Goal: Transaction & Acquisition: Purchase product/service

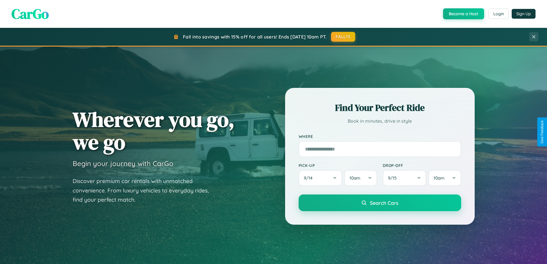
scroll to position [247, 0]
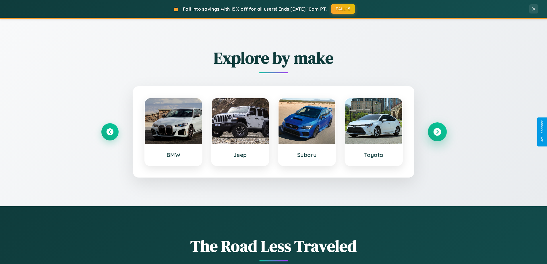
click at [437, 132] on icon at bounding box center [437, 132] width 8 height 8
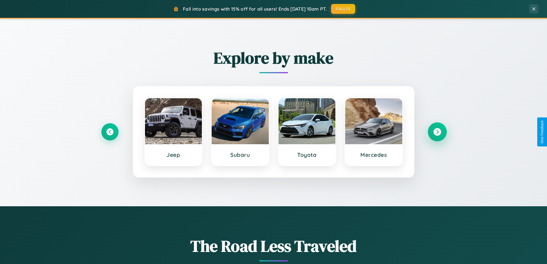
click at [437, 132] on icon at bounding box center [437, 132] width 8 height 8
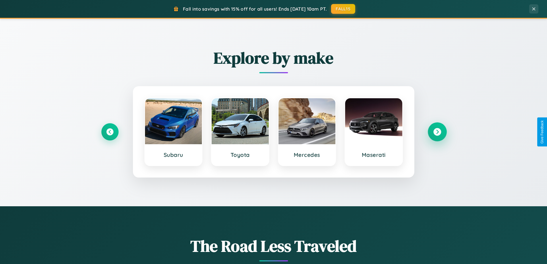
click at [437, 132] on icon at bounding box center [437, 132] width 8 height 8
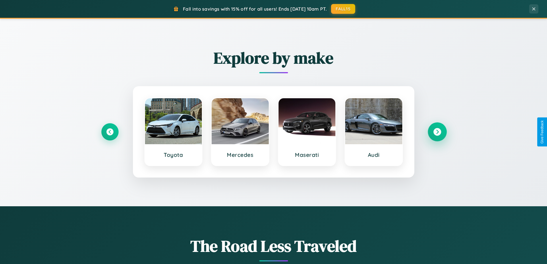
click at [437, 132] on icon at bounding box center [437, 132] width 8 height 8
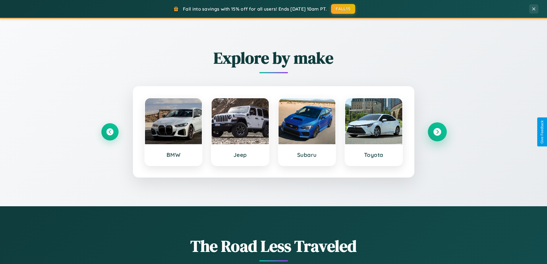
click at [437, 132] on icon at bounding box center [437, 132] width 8 height 8
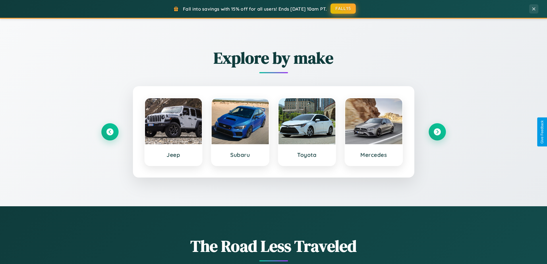
click at [343, 9] on button "FALL15" at bounding box center [342, 8] width 25 height 10
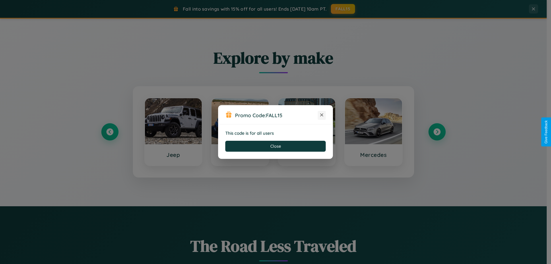
click at [322, 115] on icon at bounding box center [322, 115] width 6 height 6
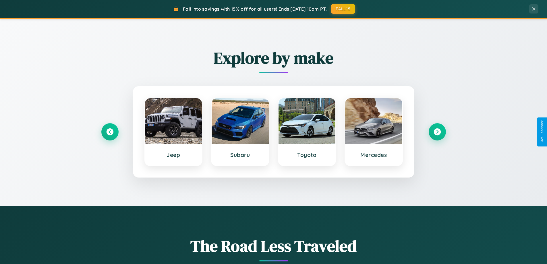
scroll to position [17, 0]
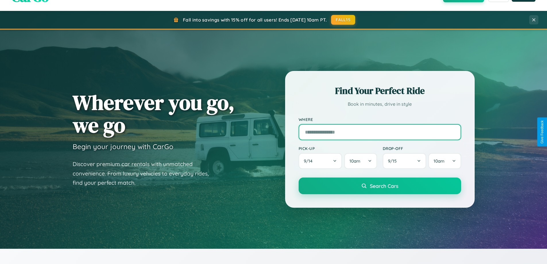
click at [379, 132] on input "text" at bounding box center [379, 132] width 162 height 16
type input "*******"
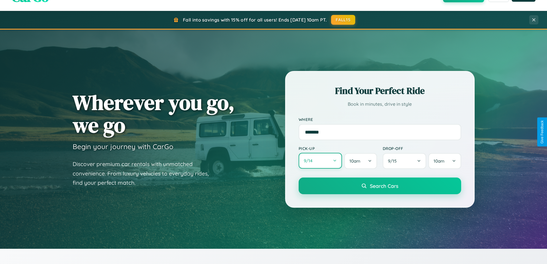
click at [320, 161] on button "9 / 14" at bounding box center [320, 161] width 44 height 16
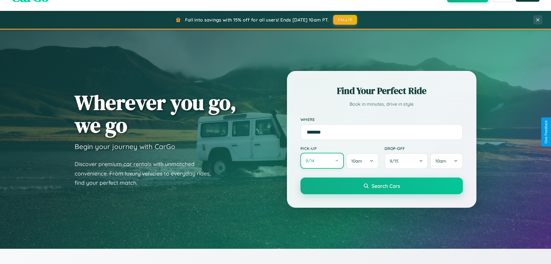
select select "*"
select select "****"
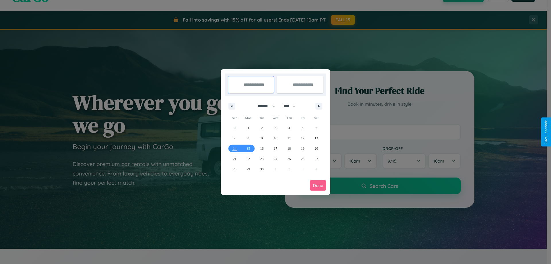
drag, startPoint x: 264, startPoint y: 106, endPoint x: 276, endPoint y: 115, distance: 14.7
click at [264, 106] on select "******* ******** ***** ***** *** **** **** ****** ********* ******* ******** **…" at bounding box center [265, 105] width 24 height 9
select select "**"
click at [303, 138] on span "12" at bounding box center [302, 138] width 3 height 10
type input "**********"
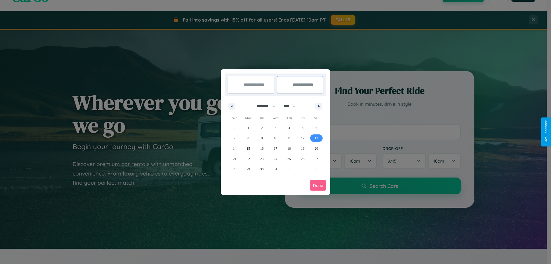
click at [316, 138] on span "13" at bounding box center [316, 138] width 3 height 10
type input "**********"
click at [318, 185] on button "Done" at bounding box center [318, 185] width 16 height 11
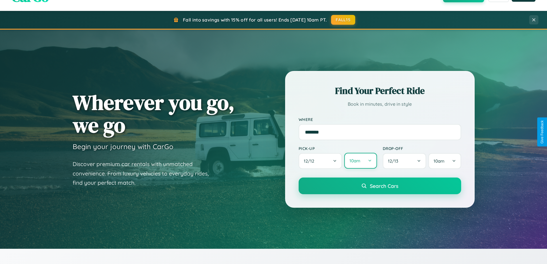
click at [360, 161] on button "10am" at bounding box center [360, 161] width 32 height 16
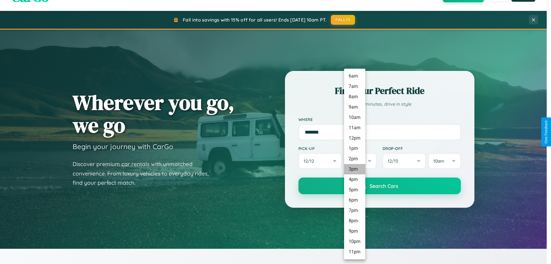
click at [354, 169] on li "3pm" at bounding box center [354, 169] width 21 height 10
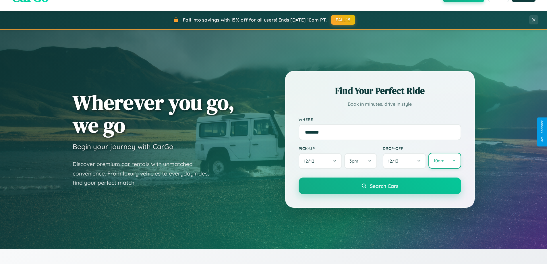
click at [444, 161] on button "10am" at bounding box center [444, 161] width 32 height 16
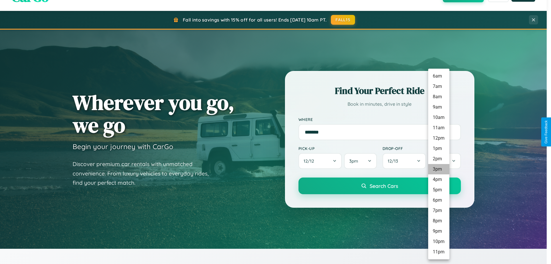
click at [439, 169] on li "3pm" at bounding box center [438, 169] width 21 height 10
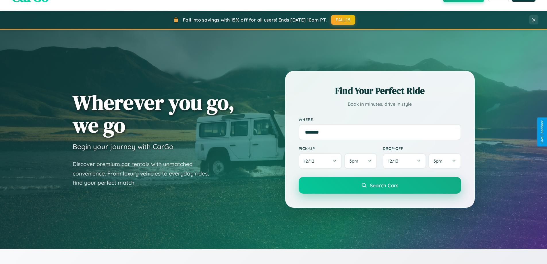
click at [379, 185] on span "Search Cars" at bounding box center [384, 185] width 28 height 6
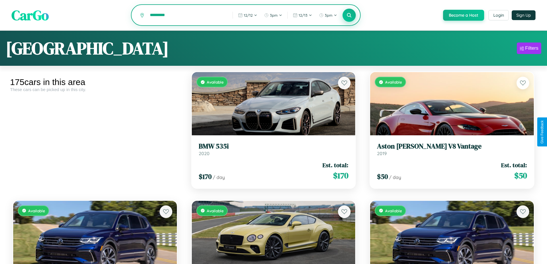
type input "*********"
click at [349, 15] on icon at bounding box center [348, 14] width 5 height 5
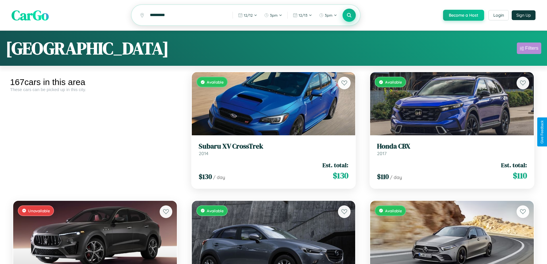
click at [529, 49] on div "Filters" at bounding box center [531, 48] width 13 height 6
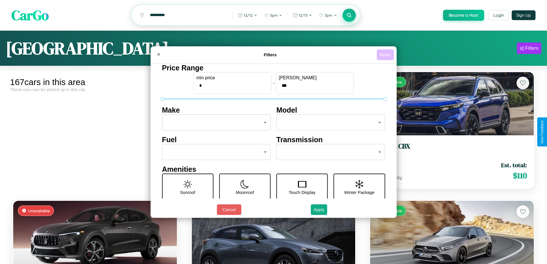
click at [386, 55] on button "Reset" at bounding box center [385, 54] width 17 height 11
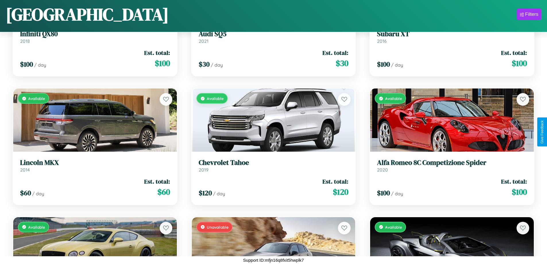
scroll to position [1366, 0]
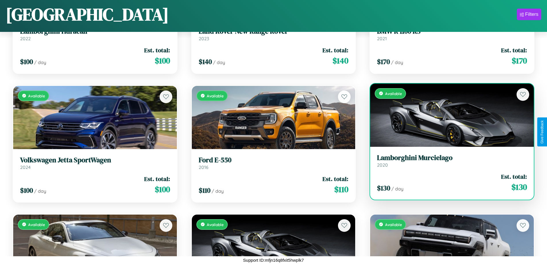
click at [448, 161] on h3 "Lamborghini Murcielago" at bounding box center [452, 158] width 150 height 8
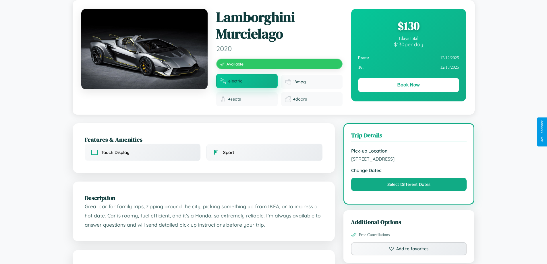
scroll to position [64, 0]
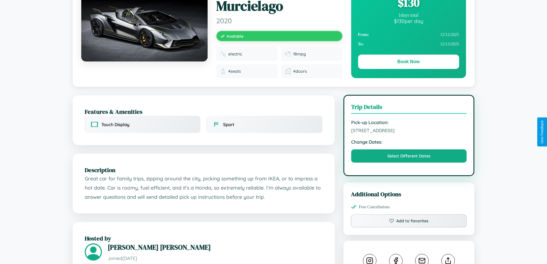
click at [409, 131] on span "[STREET_ADDRESS]" at bounding box center [409, 130] width 116 height 6
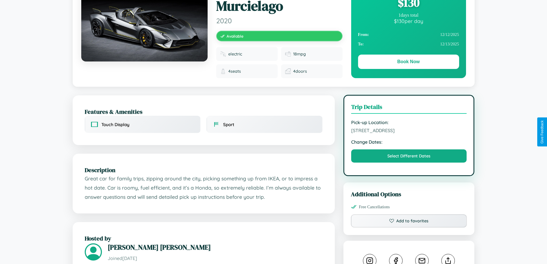
click at [409, 131] on span "[STREET_ADDRESS]" at bounding box center [409, 130] width 116 height 6
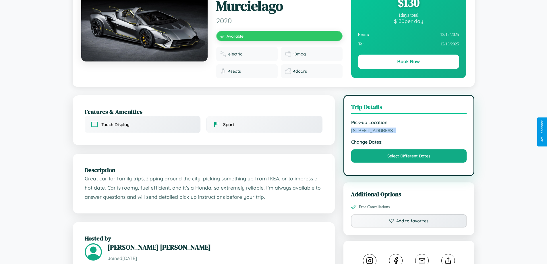
click at [409, 131] on span "[STREET_ADDRESS]" at bounding box center [409, 130] width 116 height 6
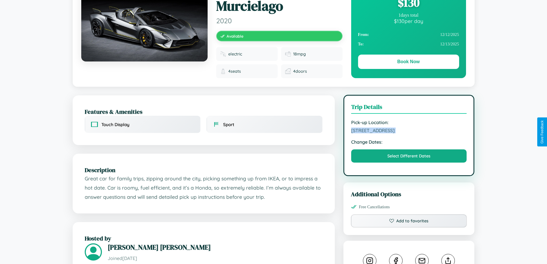
click at [409, 131] on span "[STREET_ADDRESS]" at bounding box center [409, 130] width 116 height 6
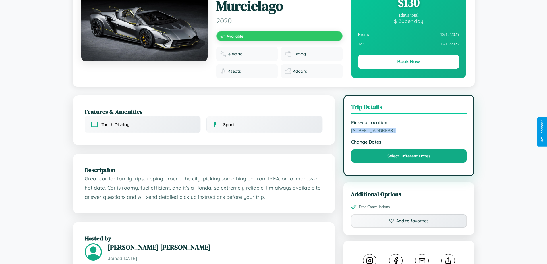
click at [409, 131] on span "[STREET_ADDRESS]" at bounding box center [409, 130] width 116 height 6
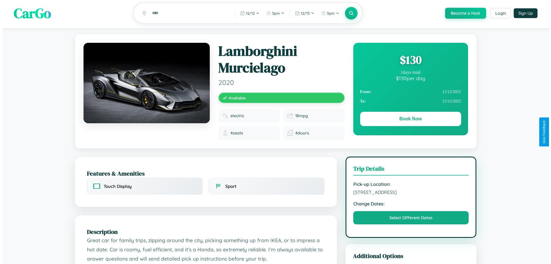
scroll to position [0, 0]
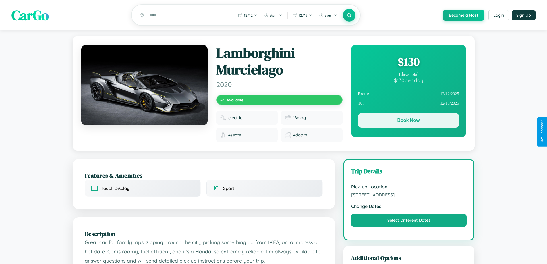
click at [408, 121] on button "Book Now" at bounding box center [408, 120] width 101 height 14
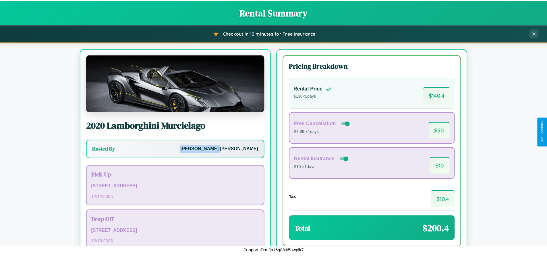
scroll to position [39, 0]
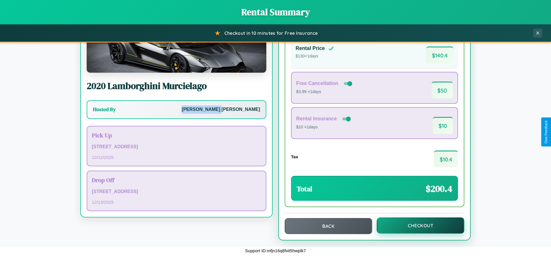
click at [417, 225] on button "Checkout" at bounding box center [421, 225] width 88 height 16
